Goal: Contribute content

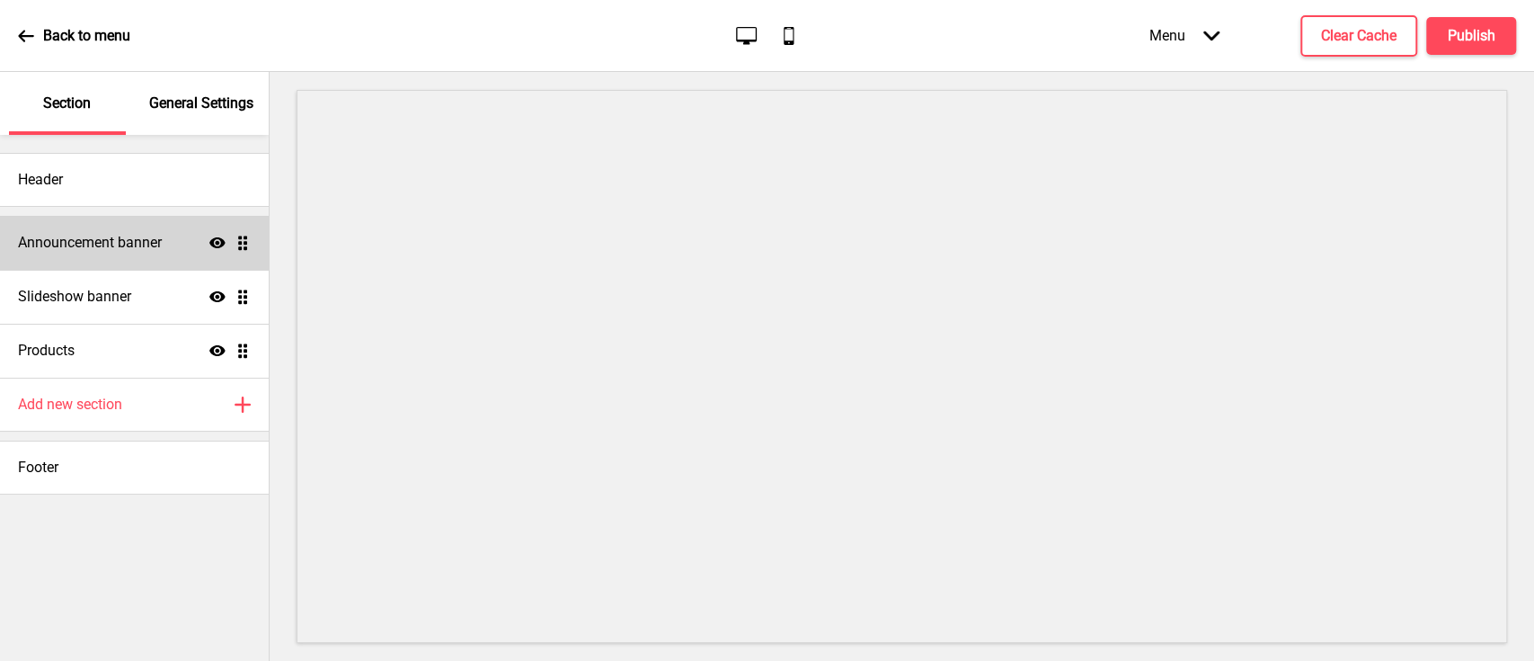
click at [110, 247] on h4 "Announcement banner" at bounding box center [90, 243] width 144 height 20
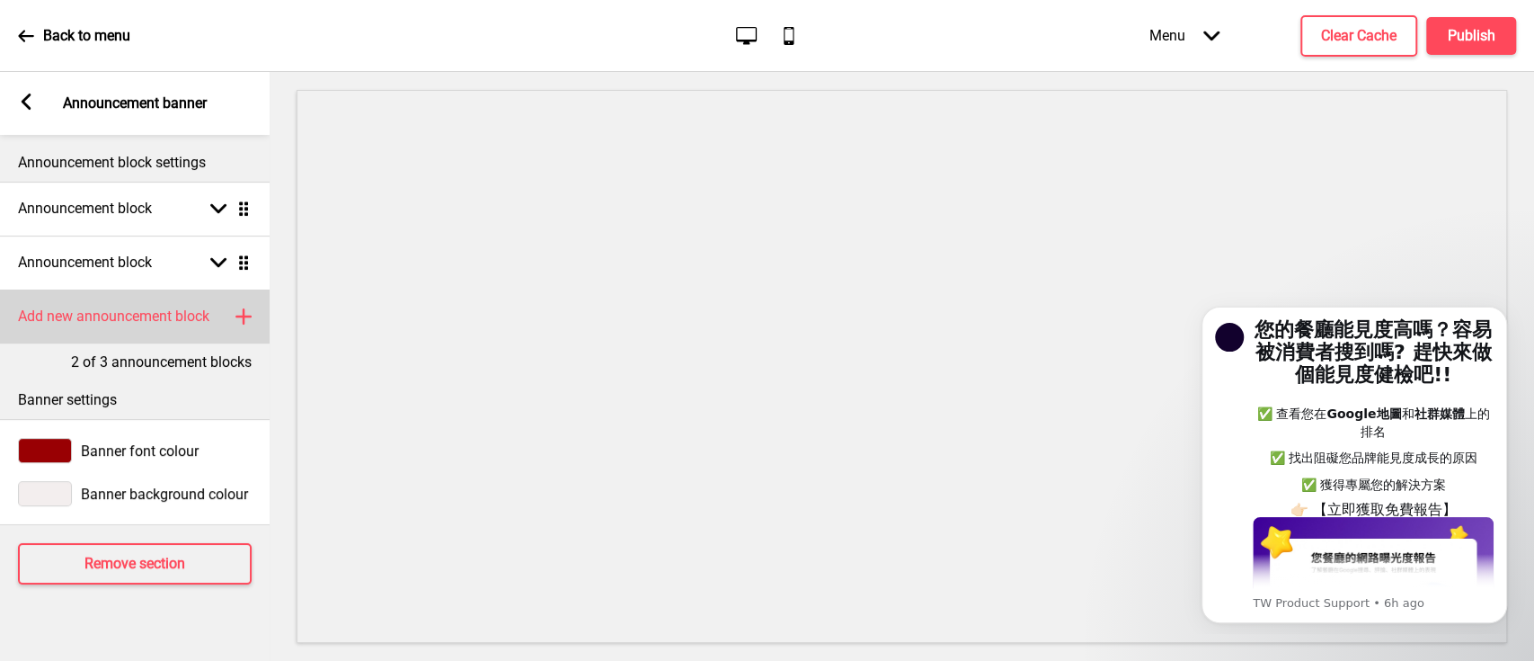
click at [157, 313] on h4 "Add new announcement block" at bounding box center [113, 316] width 191 height 20
click at [170, 313] on div "Announcement block Arrow down Drag" at bounding box center [135, 316] width 270 height 54
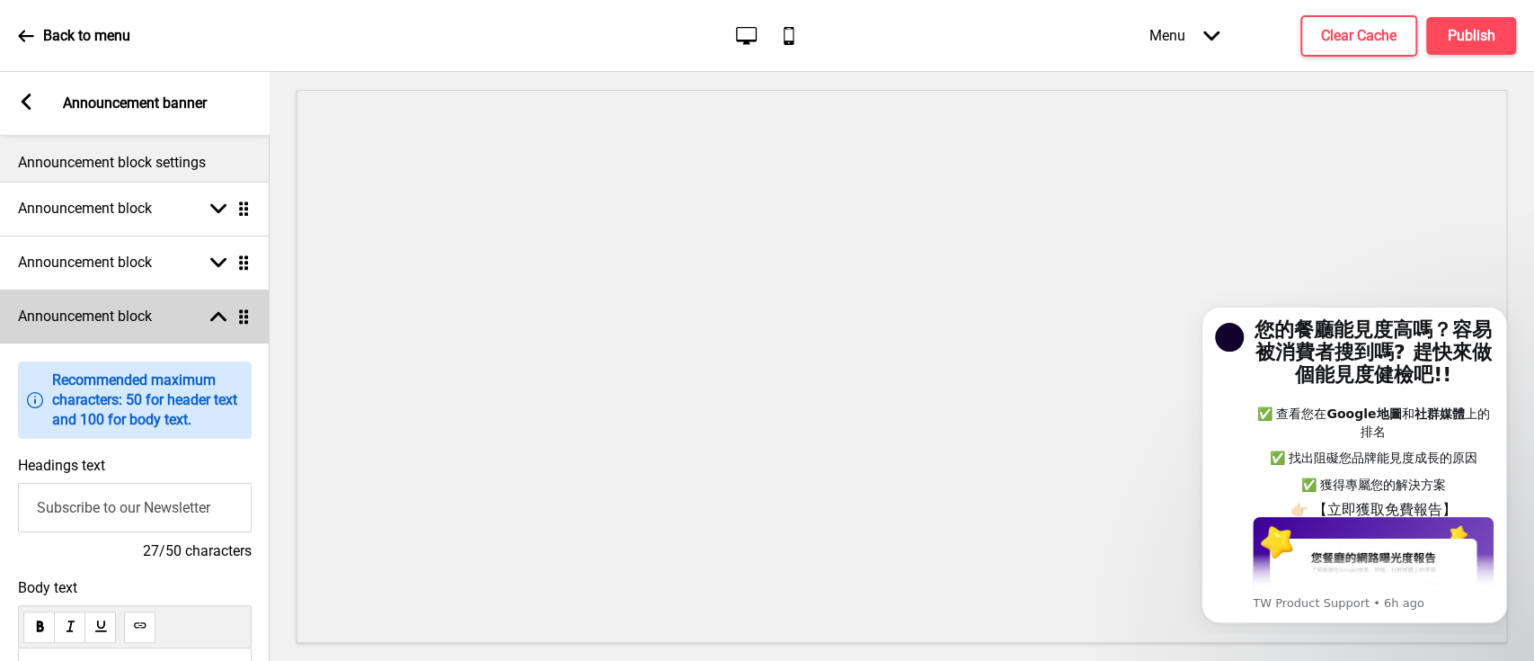
click at [172, 313] on div "Announcement block Arrow up Drag" at bounding box center [135, 316] width 270 height 54
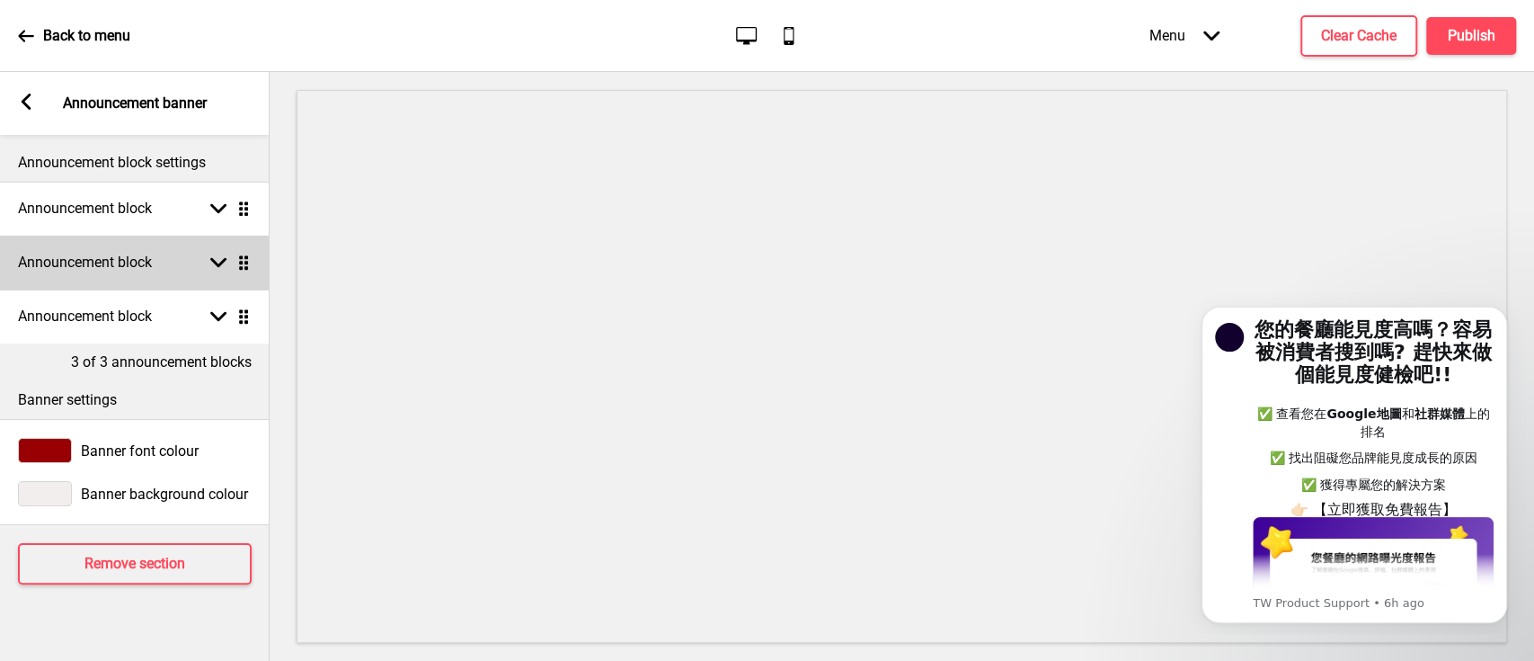
click at [176, 266] on div "Announcement block Arrow down Drag" at bounding box center [135, 262] width 270 height 54
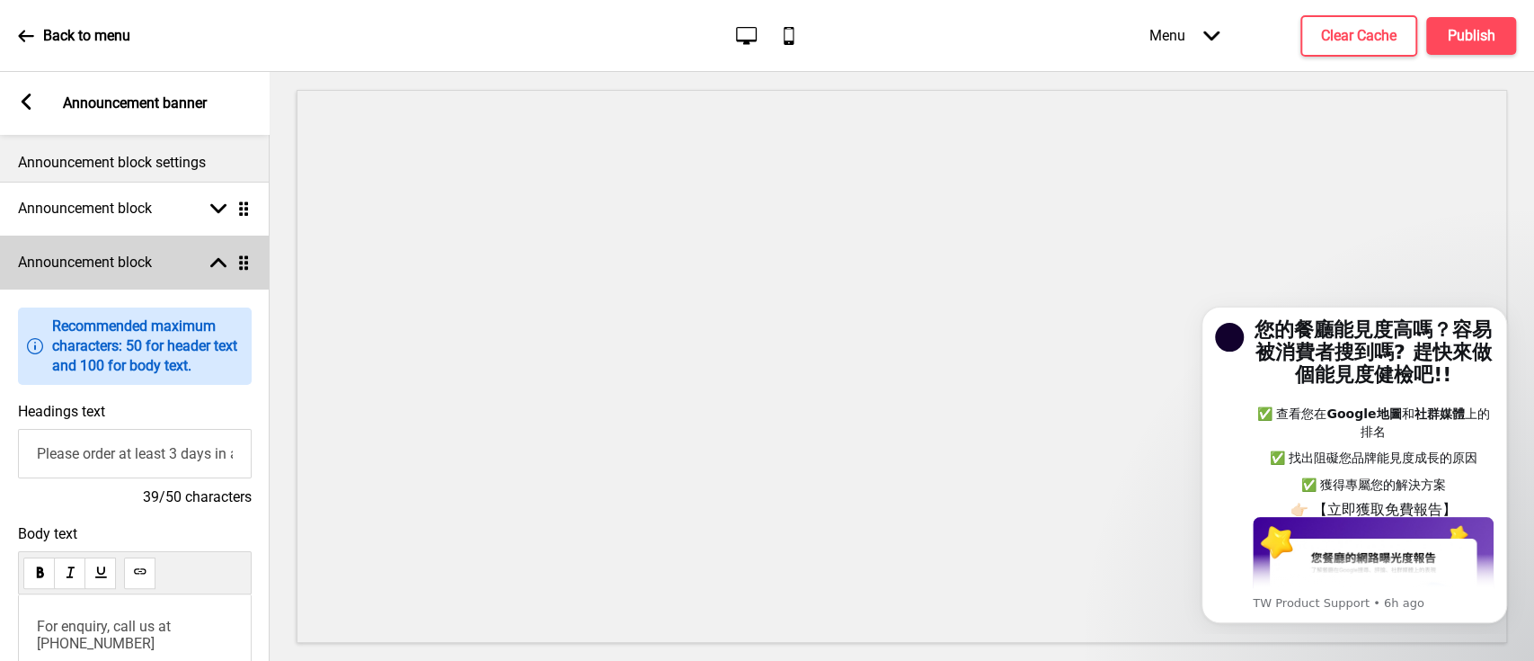
click at [176, 266] on div "Announcement block Arrow up Drag" at bounding box center [135, 262] width 270 height 54
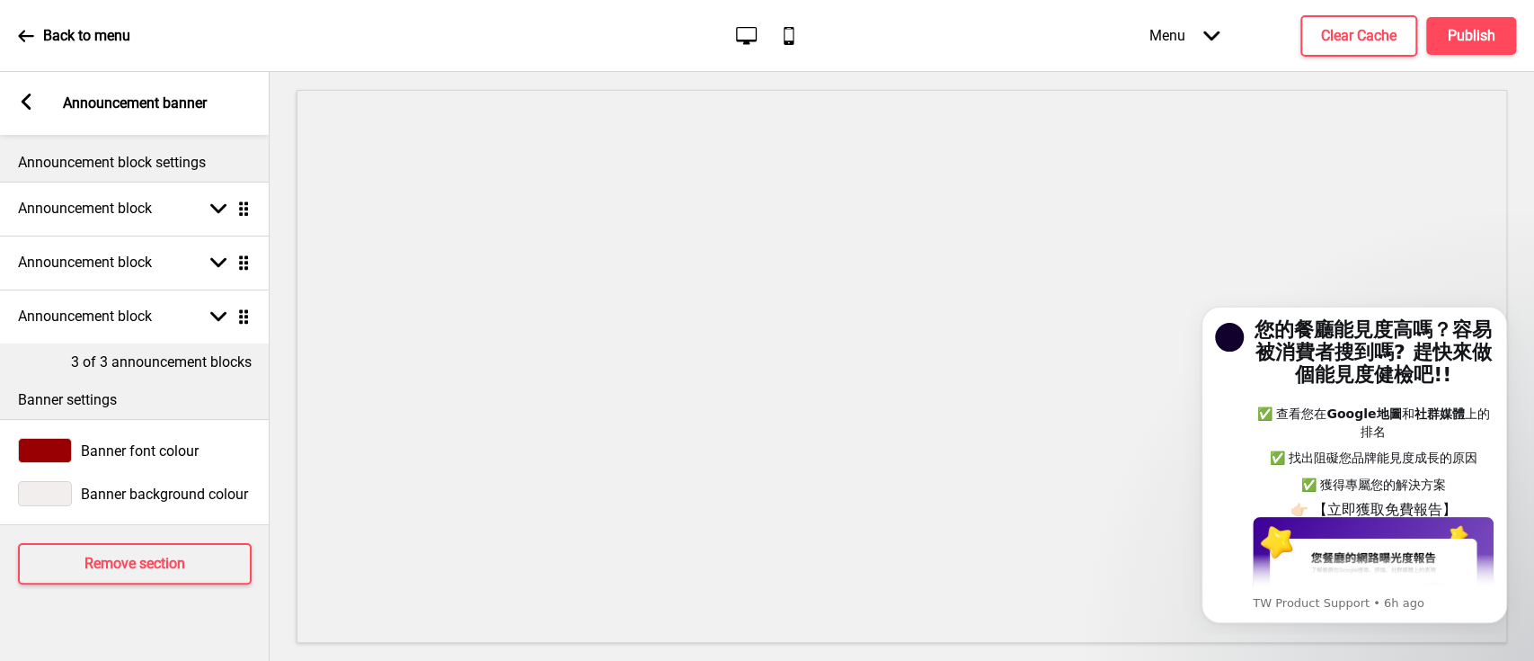
click at [23, 108] on rect at bounding box center [26, 101] width 16 height 16
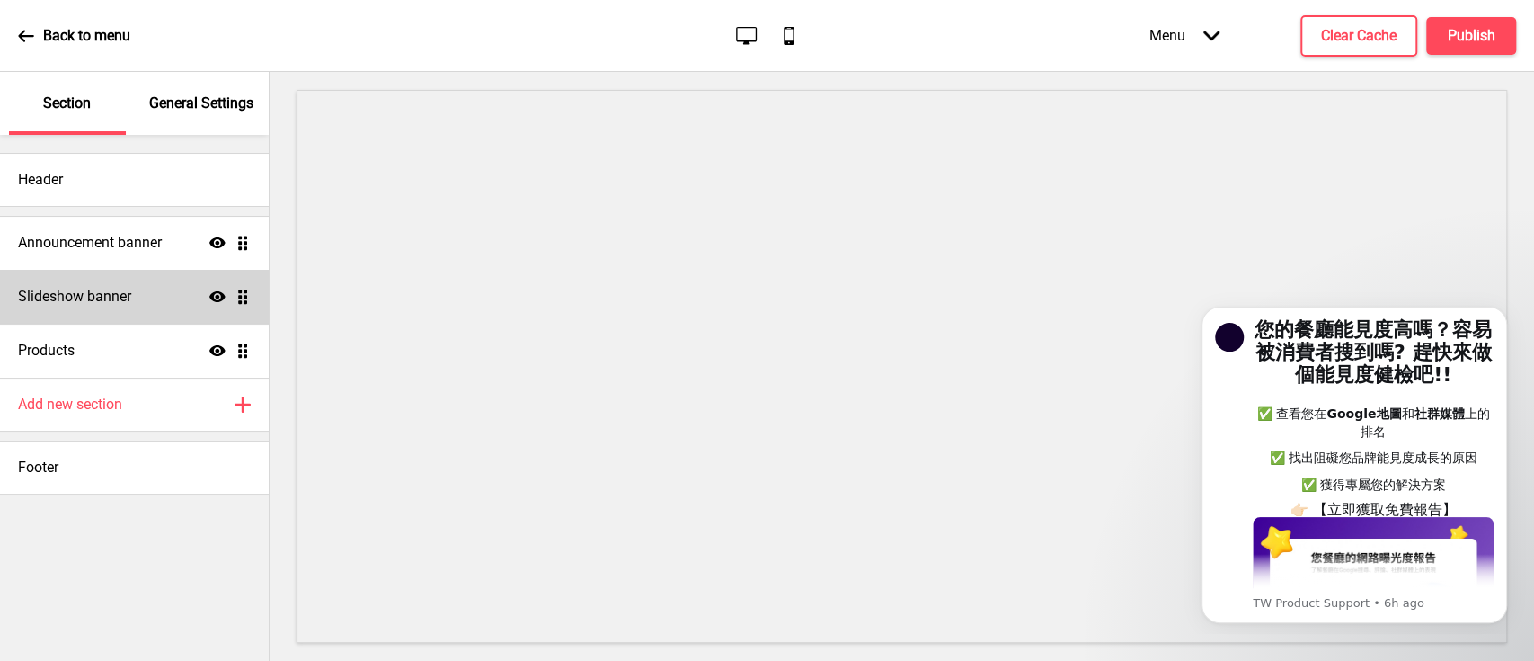
click at [158, 288] on div "Slideshow banner Show Drag" at bounding box center [134, 297] width 269 height 54
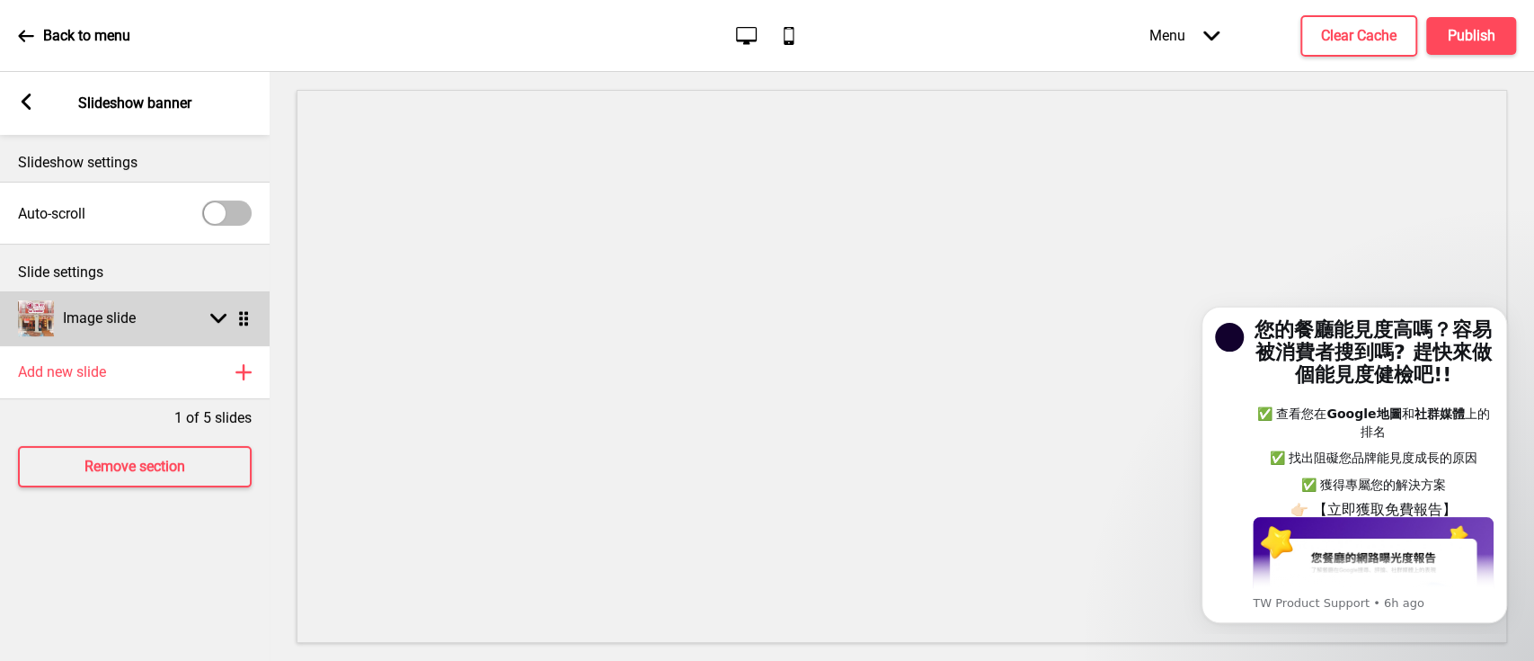
click at [212, 308] on div "Image slide Arrow down Drag" at bounding box center [135, 318] width 270 height 54
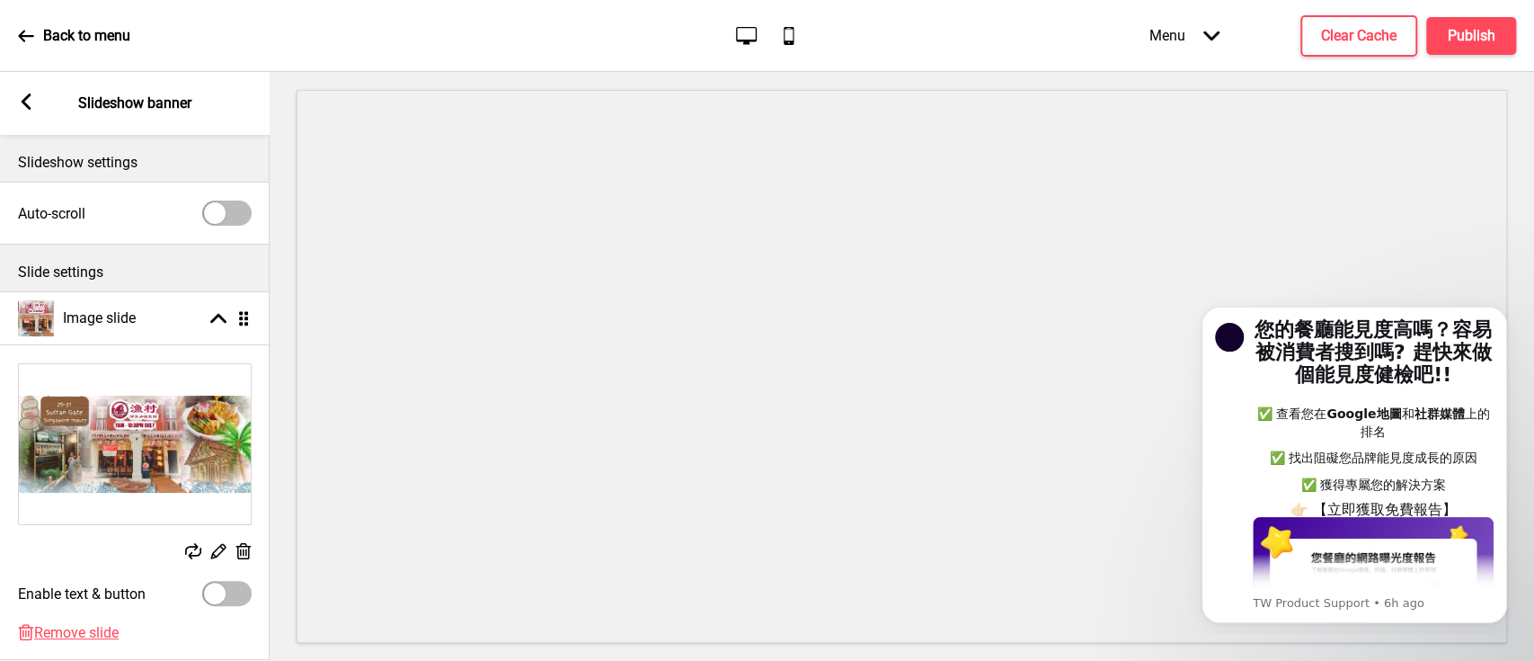
click at [240, 552] on icon at bounding box center [243, 551] width 15 height 16
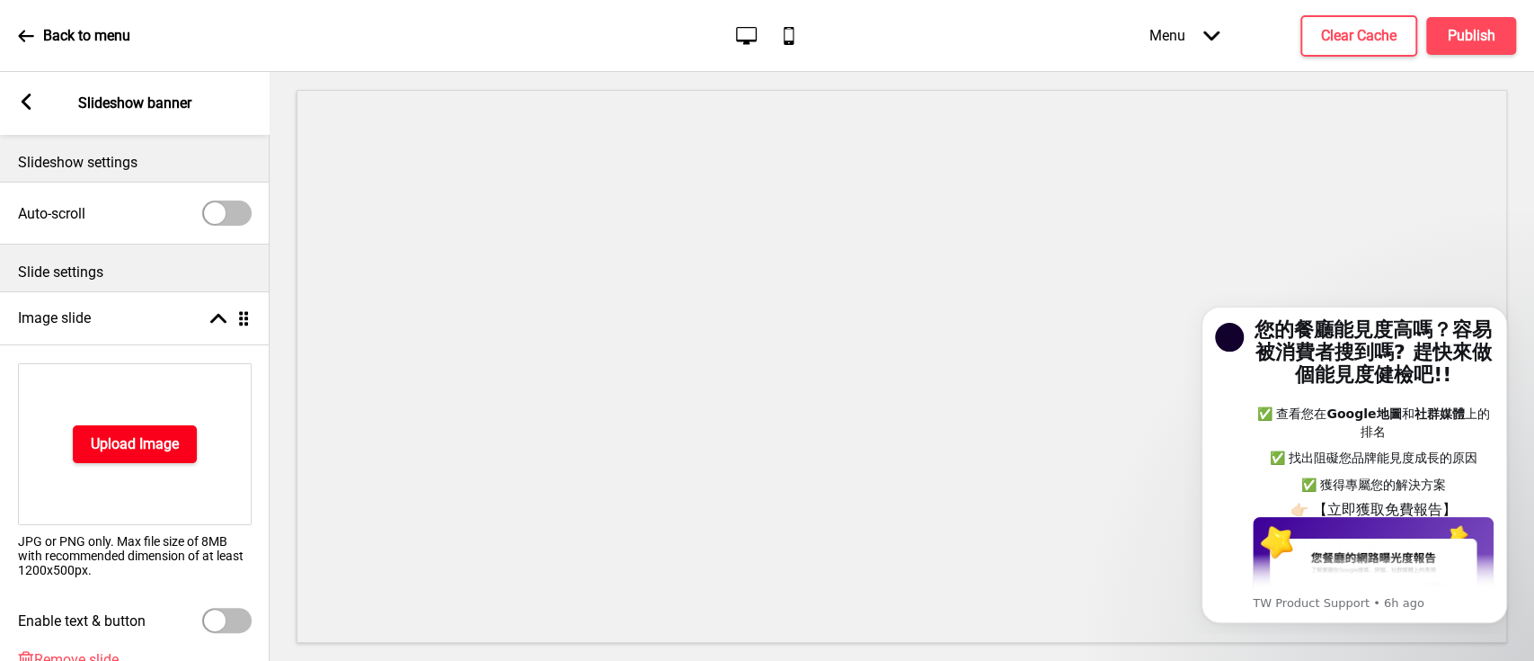
click at [163, 456] on button "Upload Image" at bounding box center [135, 444] width 124 height 38
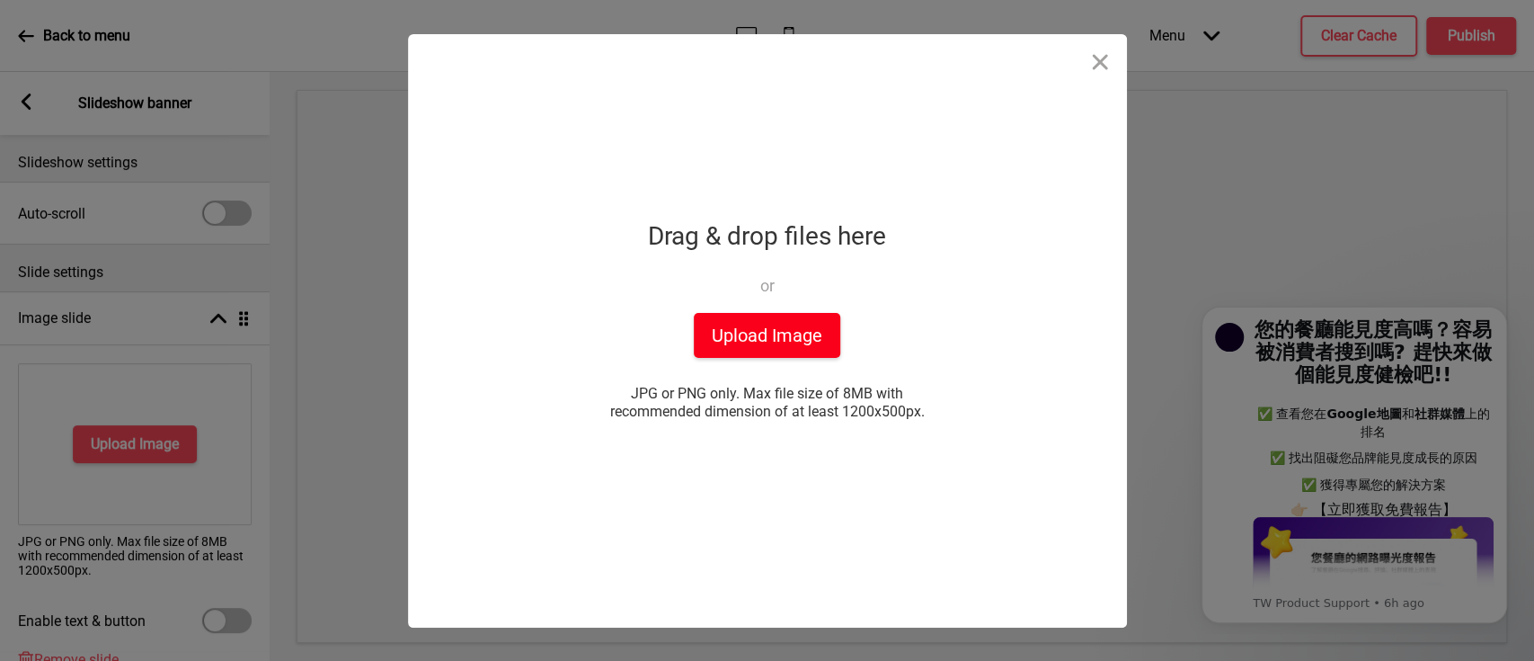
click at [816, 342] on button "Upload Image" at bounding box center [767, 335] width 146 height 45
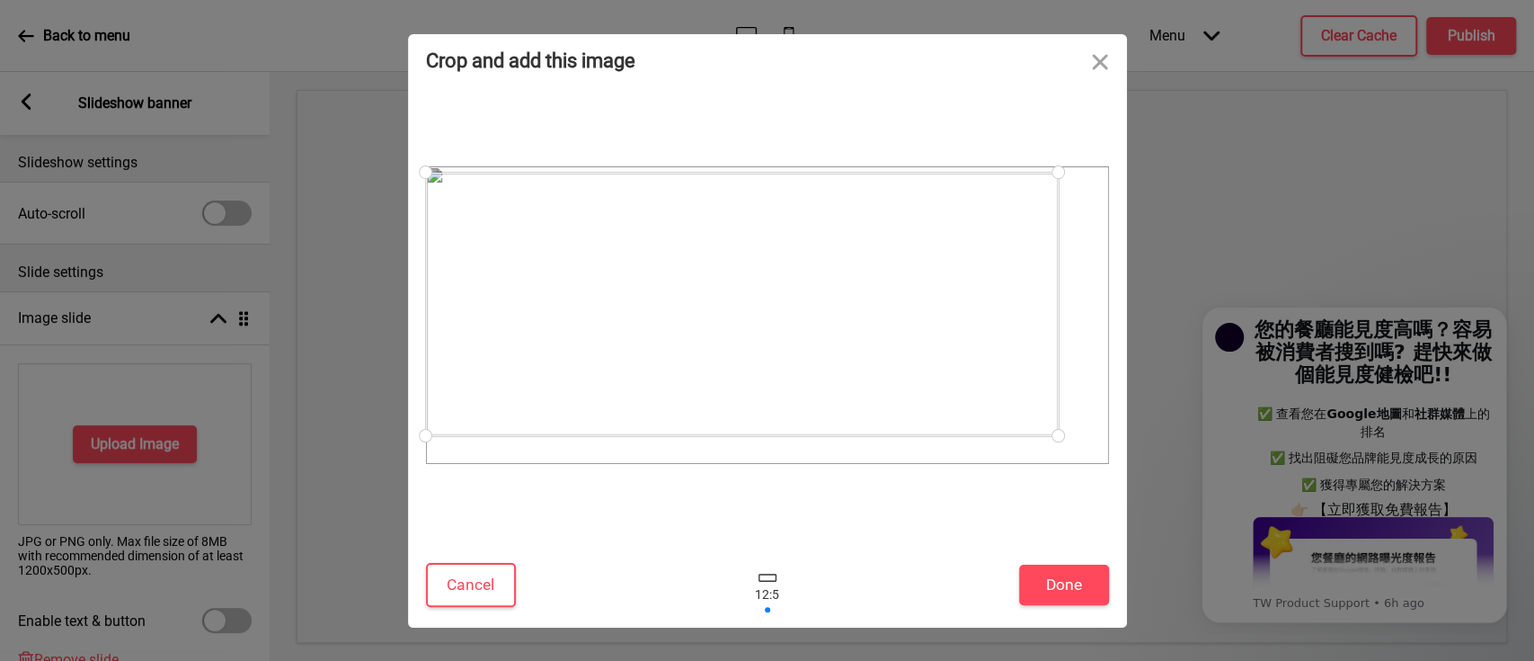
drag, startPoint x: 1105, startPoint y: 464, endPoint x: 1058, endPoint y: 349, distance: 124.5
click at [1058, 349] on div at bounding box center [767, 314] width 683 height 297
drag, startPoint x: 856, startPoint y: 335, endPoint x: 873, endPoint y: 342, distance: 18.2
click at [873, 342] on div at bounding box center [759, 310] width 633 height 263
click at [1077, 450] on div at bounding box center [767, 314] width 683 height 297
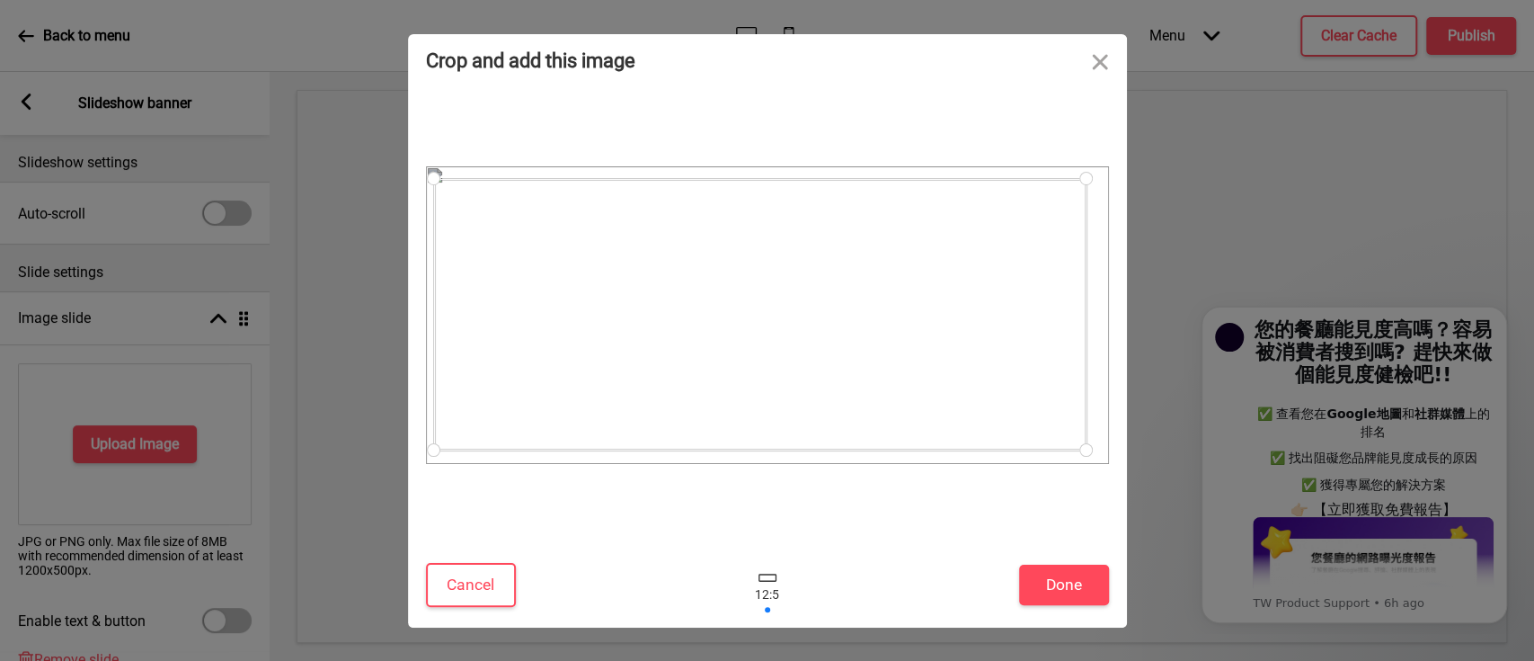
click at [1017, 421] on div at bounding box center [760, 314] width 652 height 271
click at [1025, 421] on div at bounding box center [767, 314] width 652 height 271
click at [1069, 587] on button "Done" at bounding box center [1064, 584] width 90 height 40
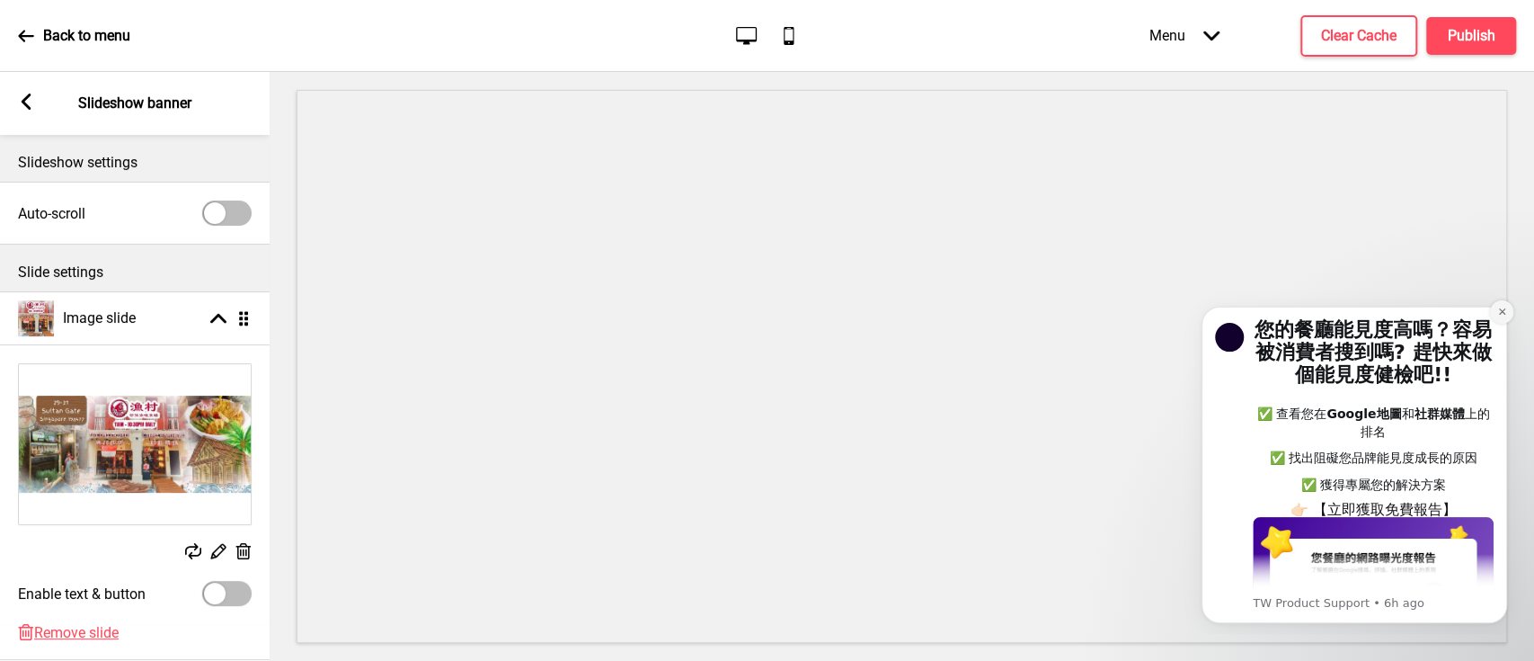
click at [1494, 316] on button "Dismiss notification" at bounding box center [1501, 311] width 23 height 23
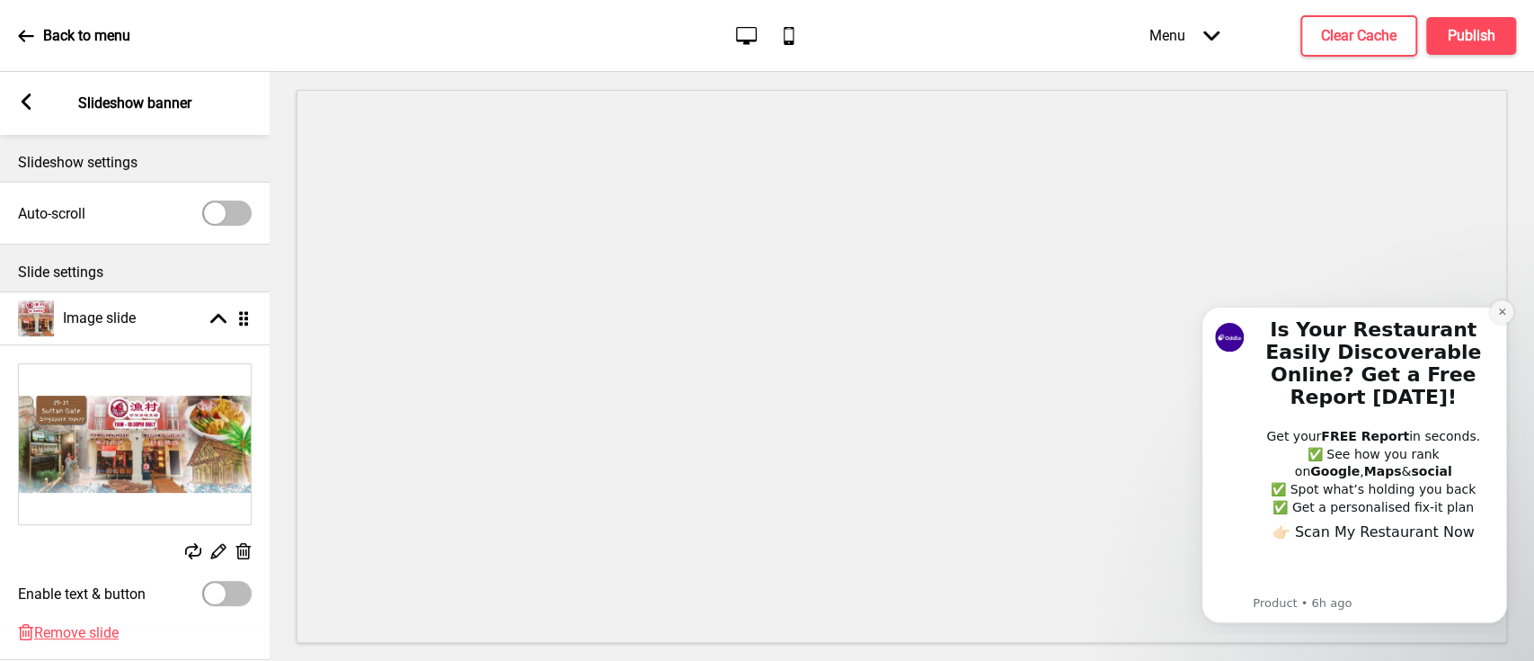
click at [1501, 311] on icon "Dismiss notification" at bounding box center [1502, 311] width 10 height 10
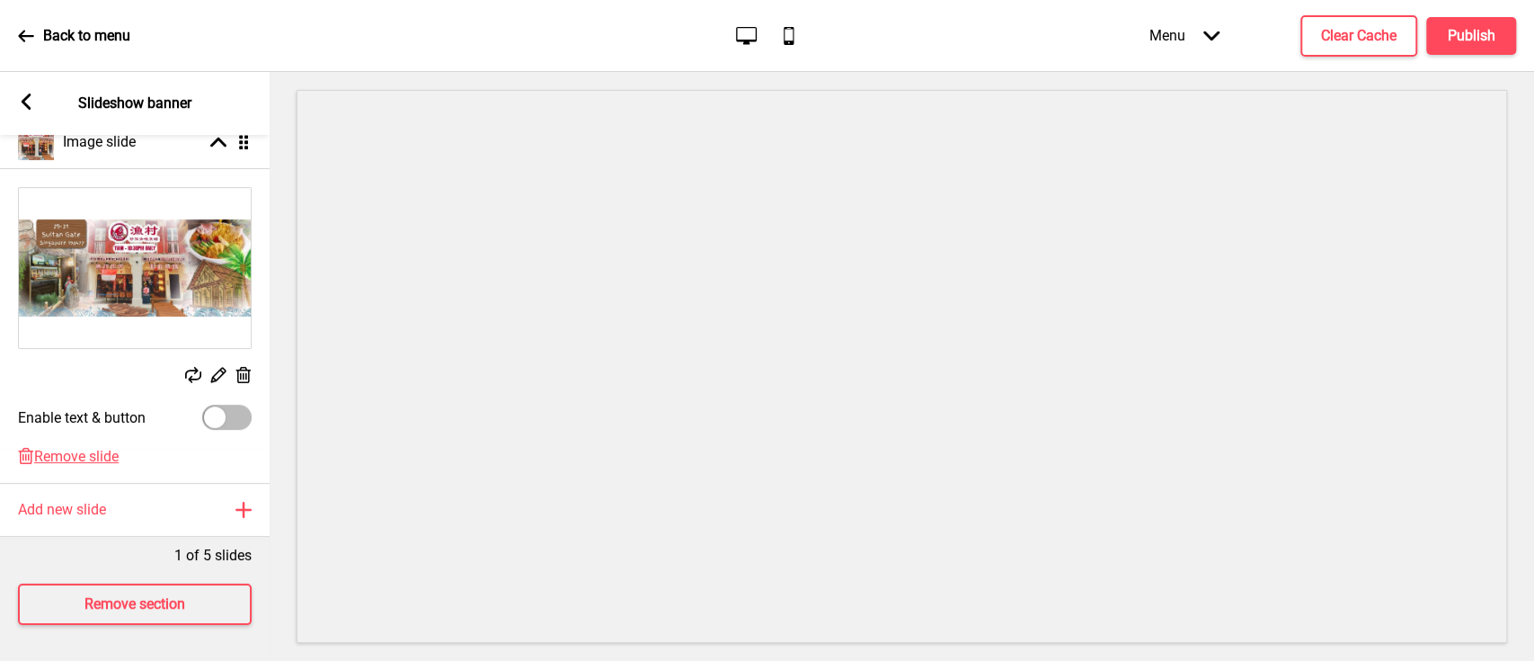
scroll to position [194, 0]
click at [1472, 32] on h4 "Publish" at bounding box center [1472, 36] width 48 height 20
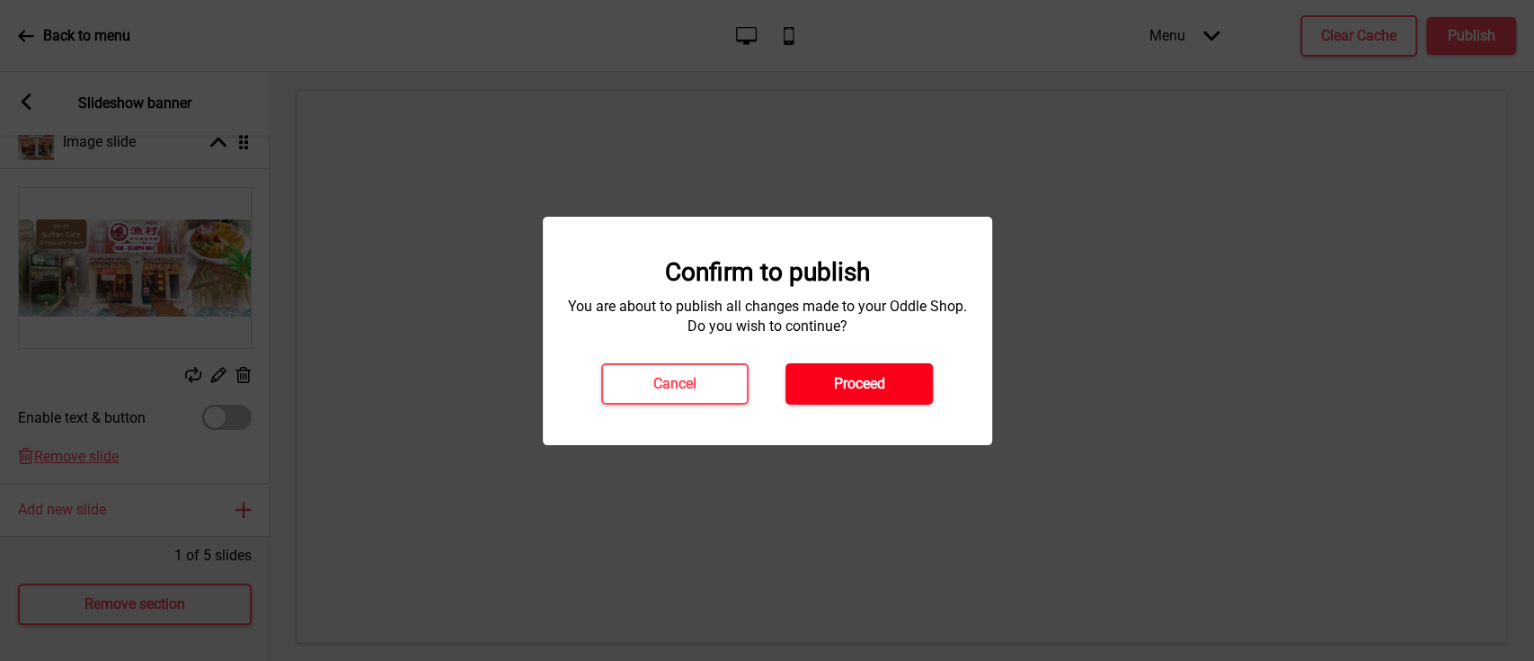
click at [892, 384] on button "Proceed" at bounding box center [858, 383] width 147 height 41
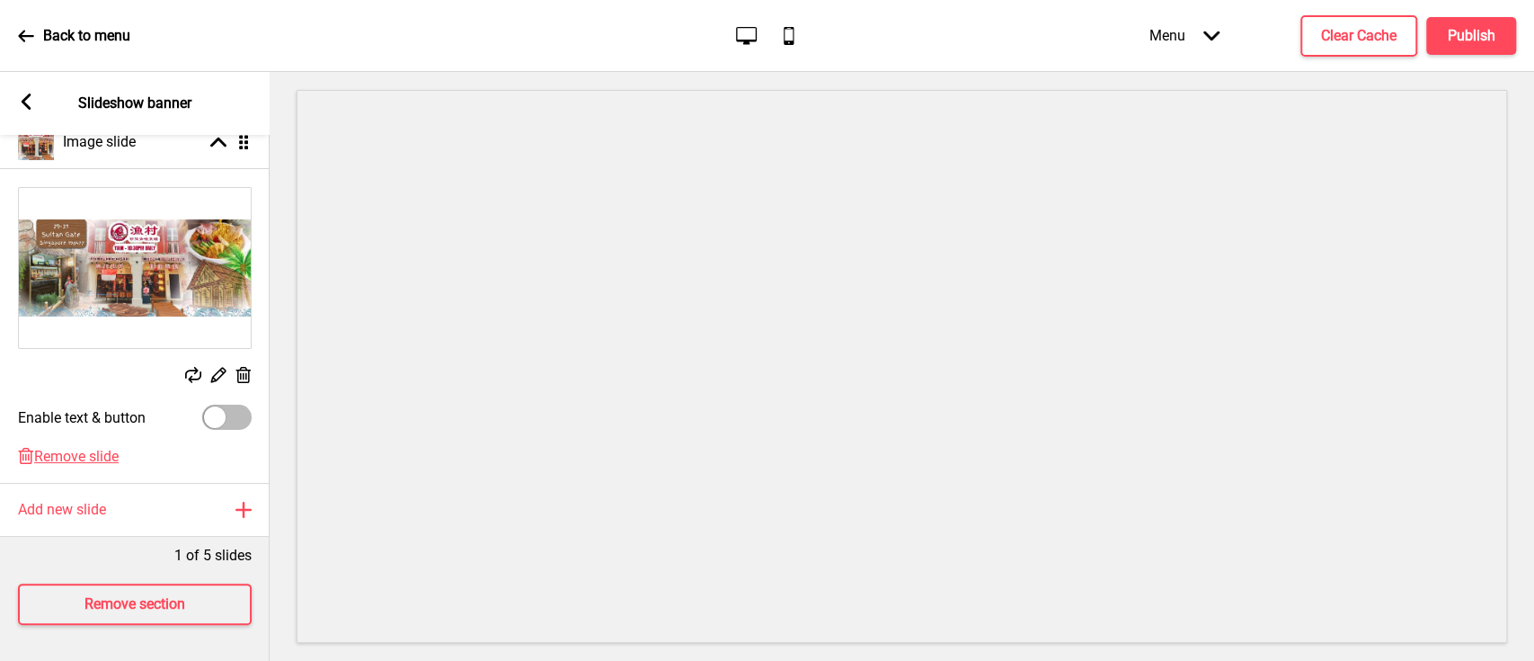
click at [31, 39] on icon at bounding box center [26, 36] width 16 height 16
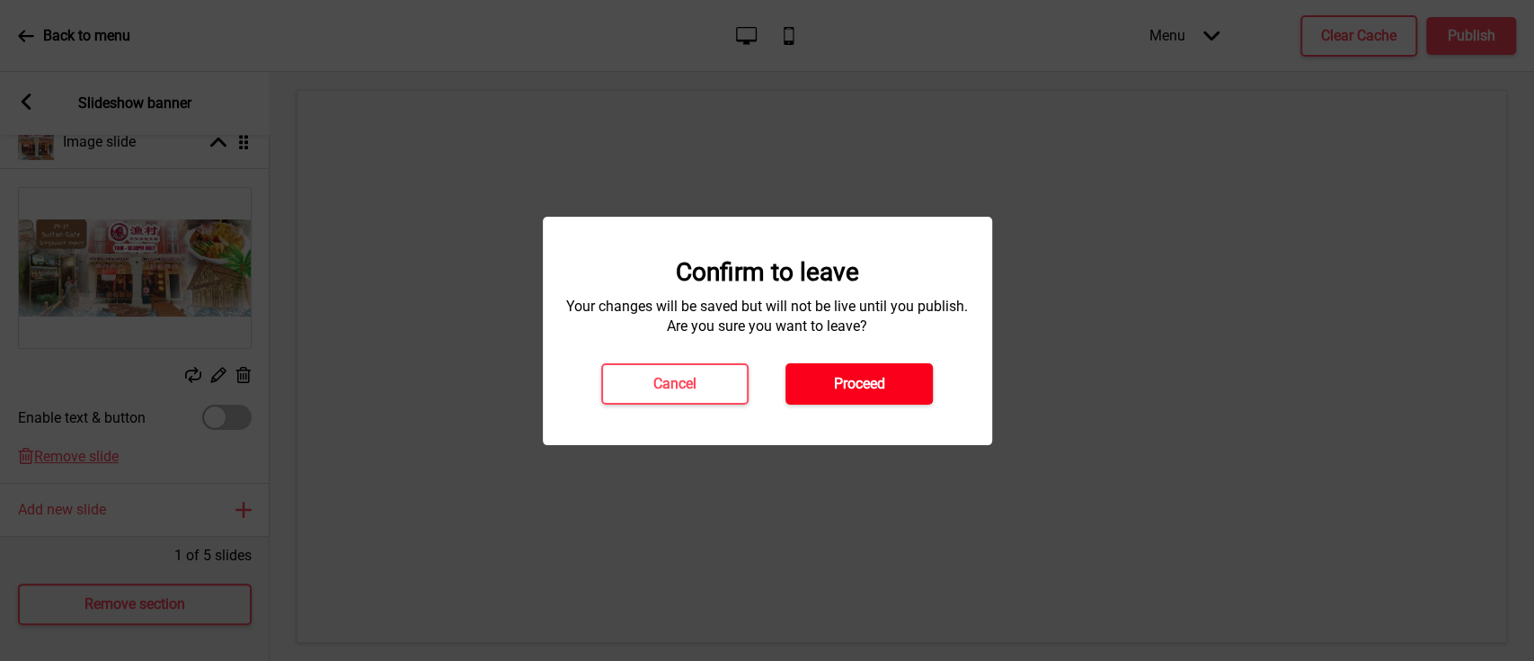
click at [852, 382] on h4 "Proceed" at bounding box center [859, 384] width 51 height 20
